Goal: Task Accomplishment & Management: Use online tool/utility

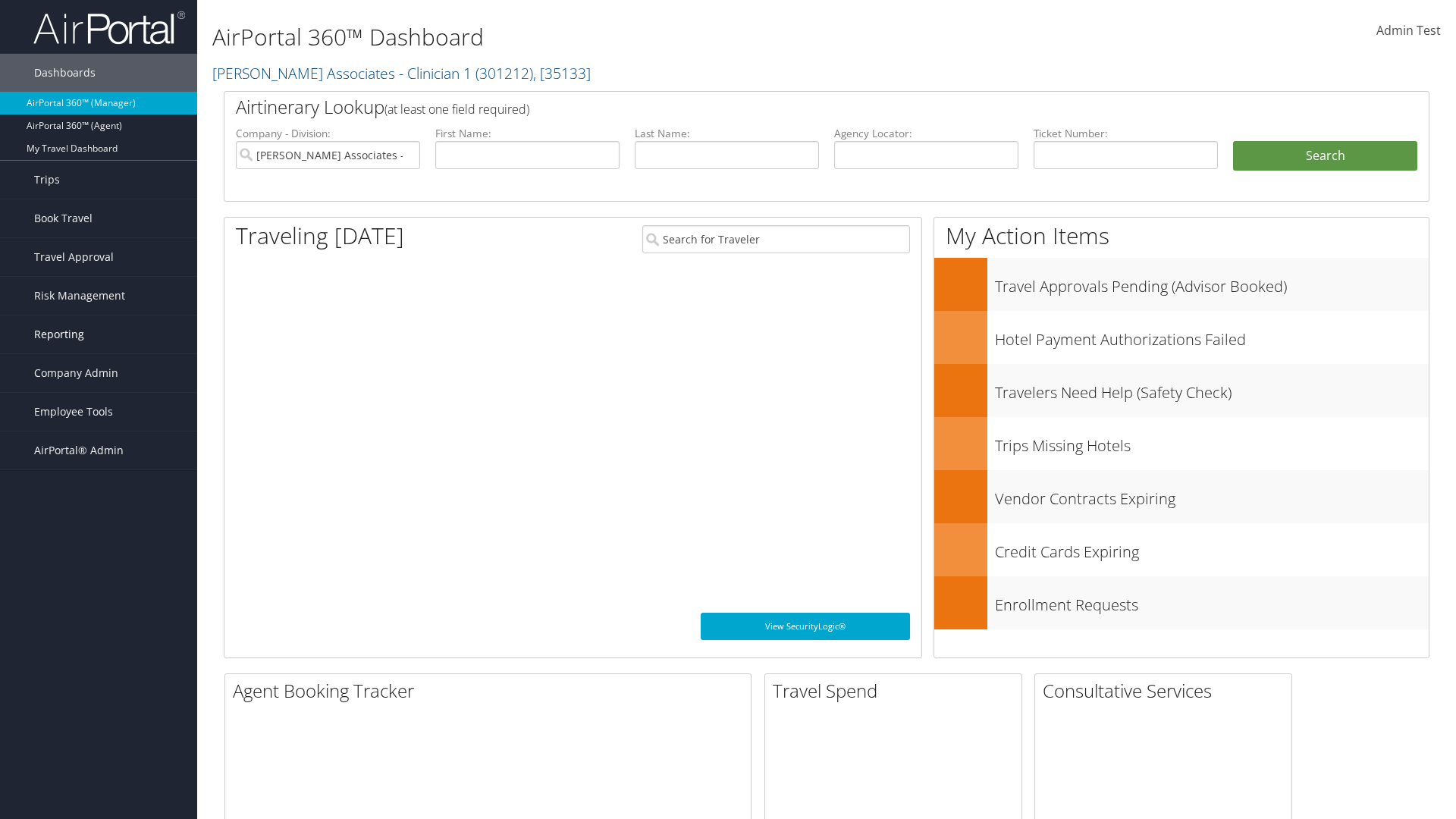
click at [98, 335] on link "Reporting" at bounding box center [98, 334] width 197 height 38
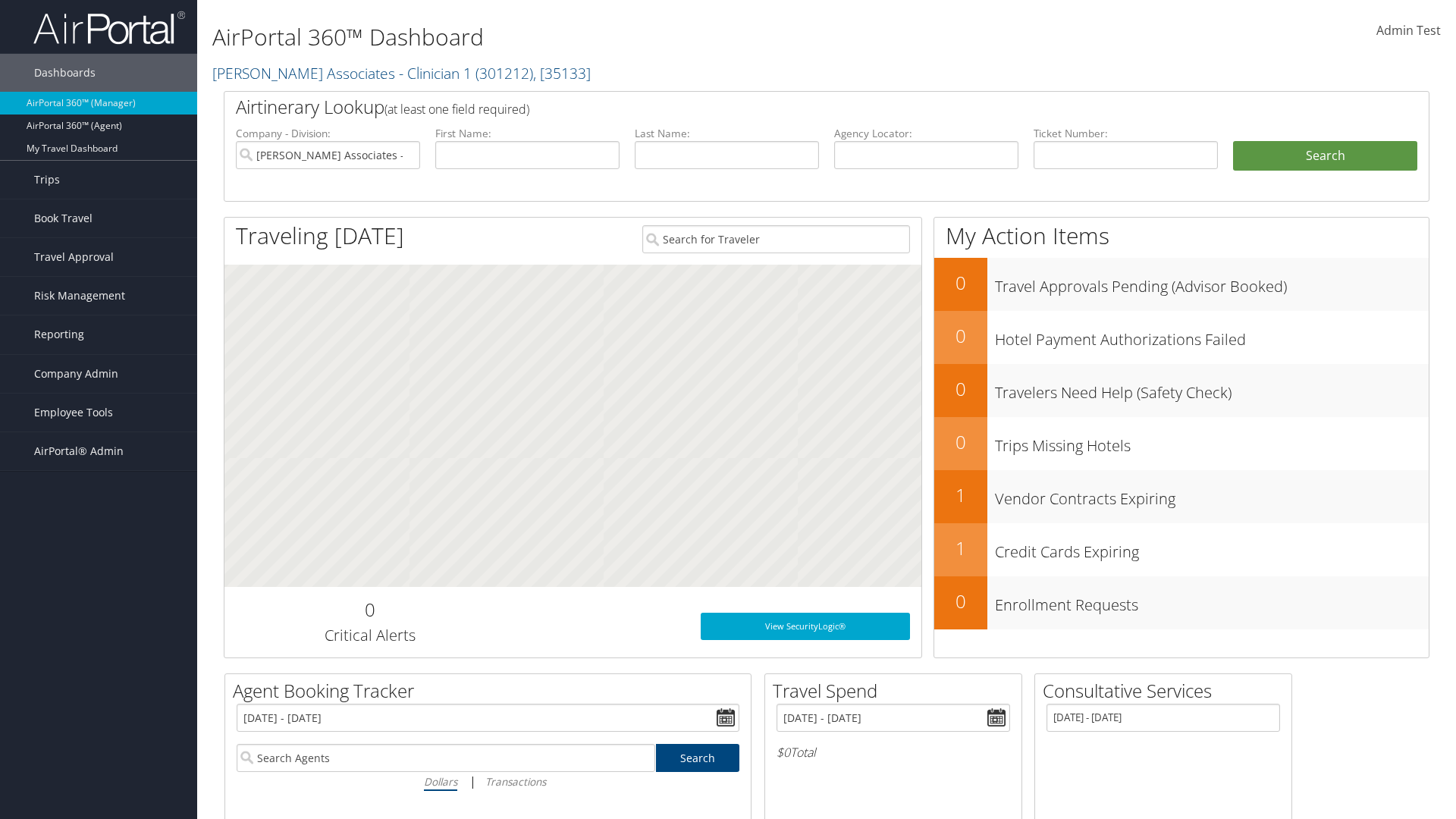
click at [98, 388] on link "Savings Tracker" at bounding box center [98, 388] width 197 height 23
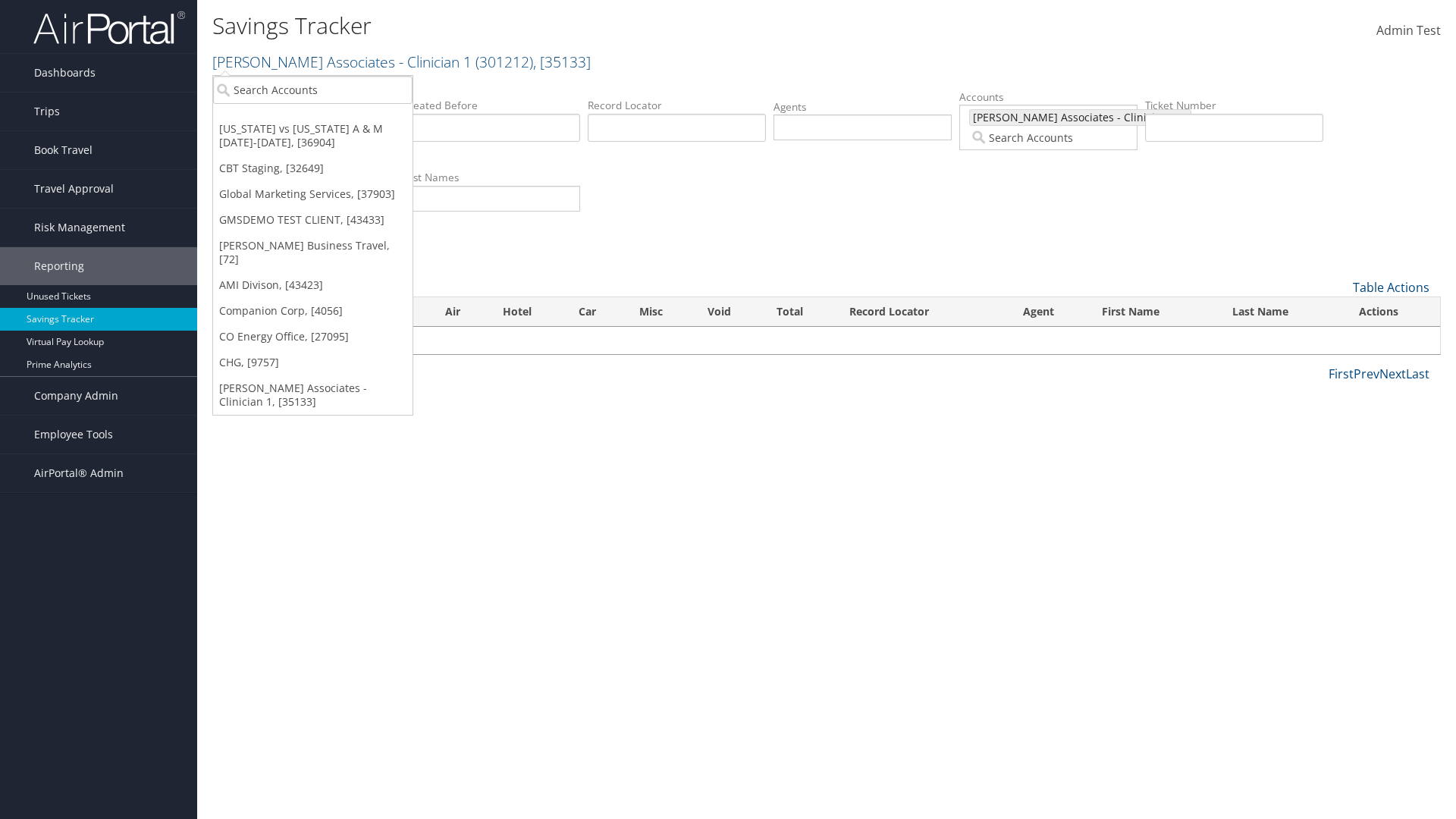
click at [312, 90] on input "search" at bounding box center [313, 90] width 200 height 28
type input "Global Marketing Services"
